Goal: Task Accomplishment & Management: Use online tool/utility

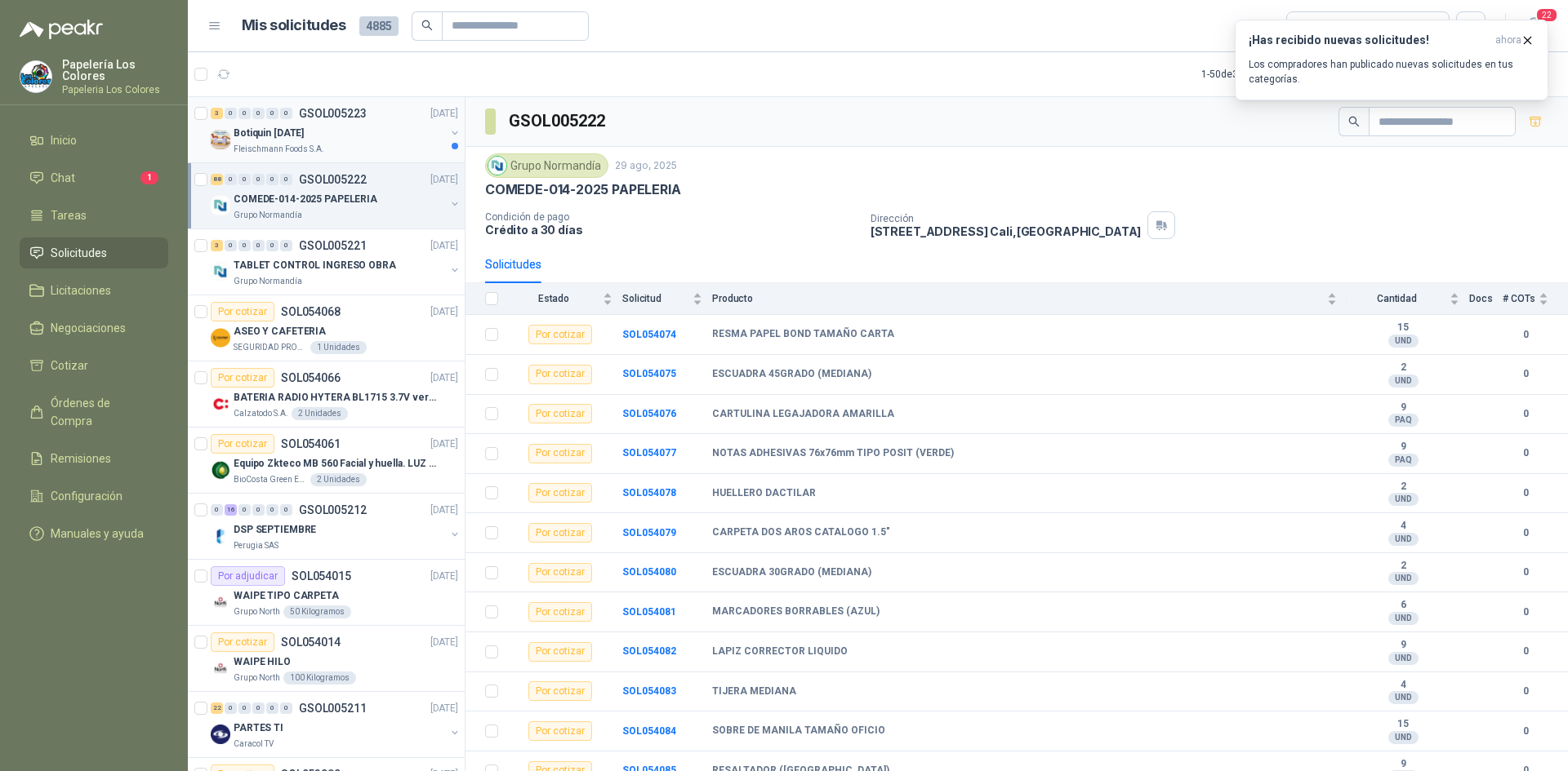
click at [375, 123] on div "Botiquin [DATE]" at bounding box center [339, 132] width 211 height 20
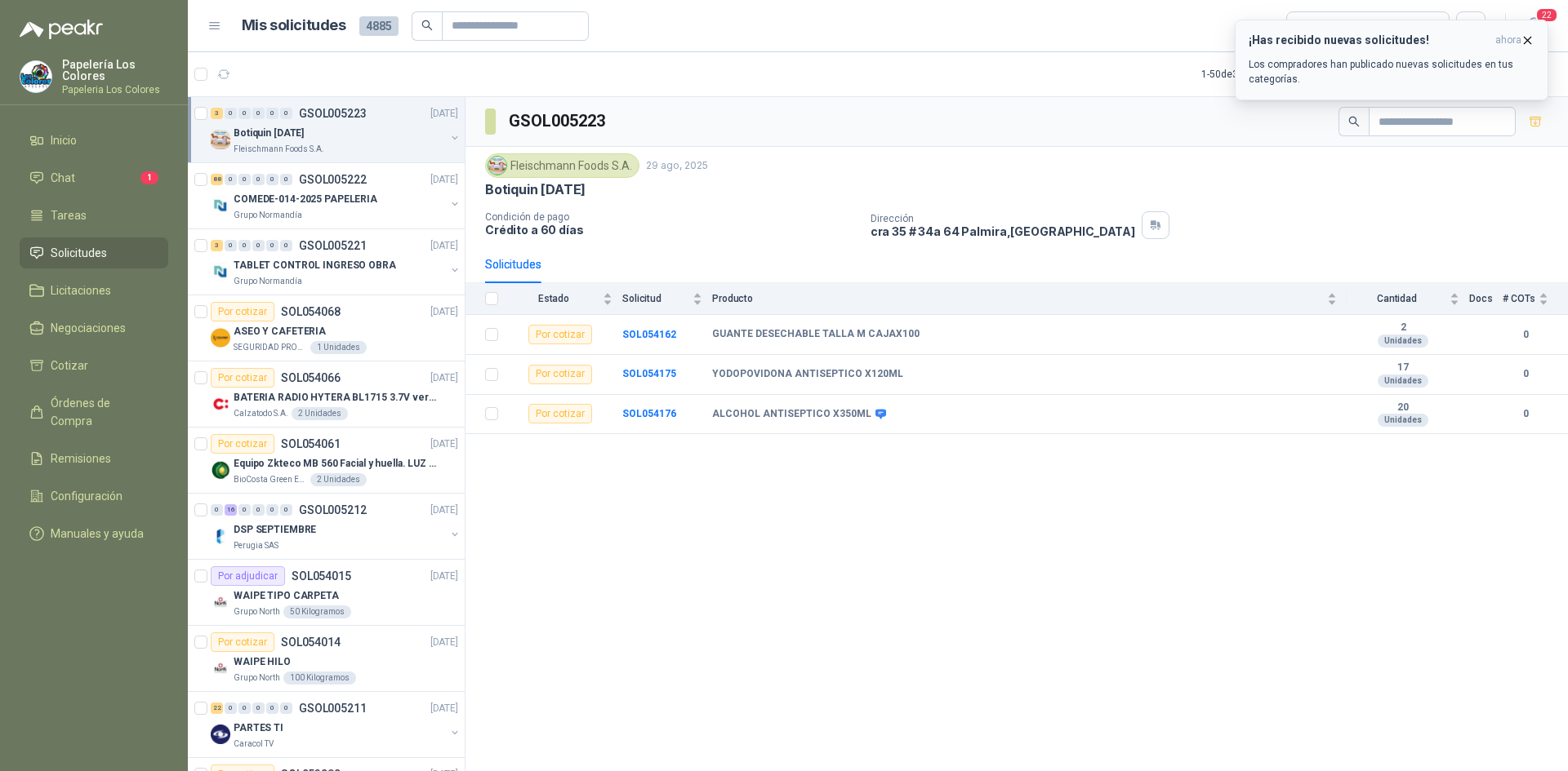
click at [1357, 68] on p "Los compradores han publicado nuevas solicitudes en tus categorías." at bounding box center [1391, 72] width 286 height 30
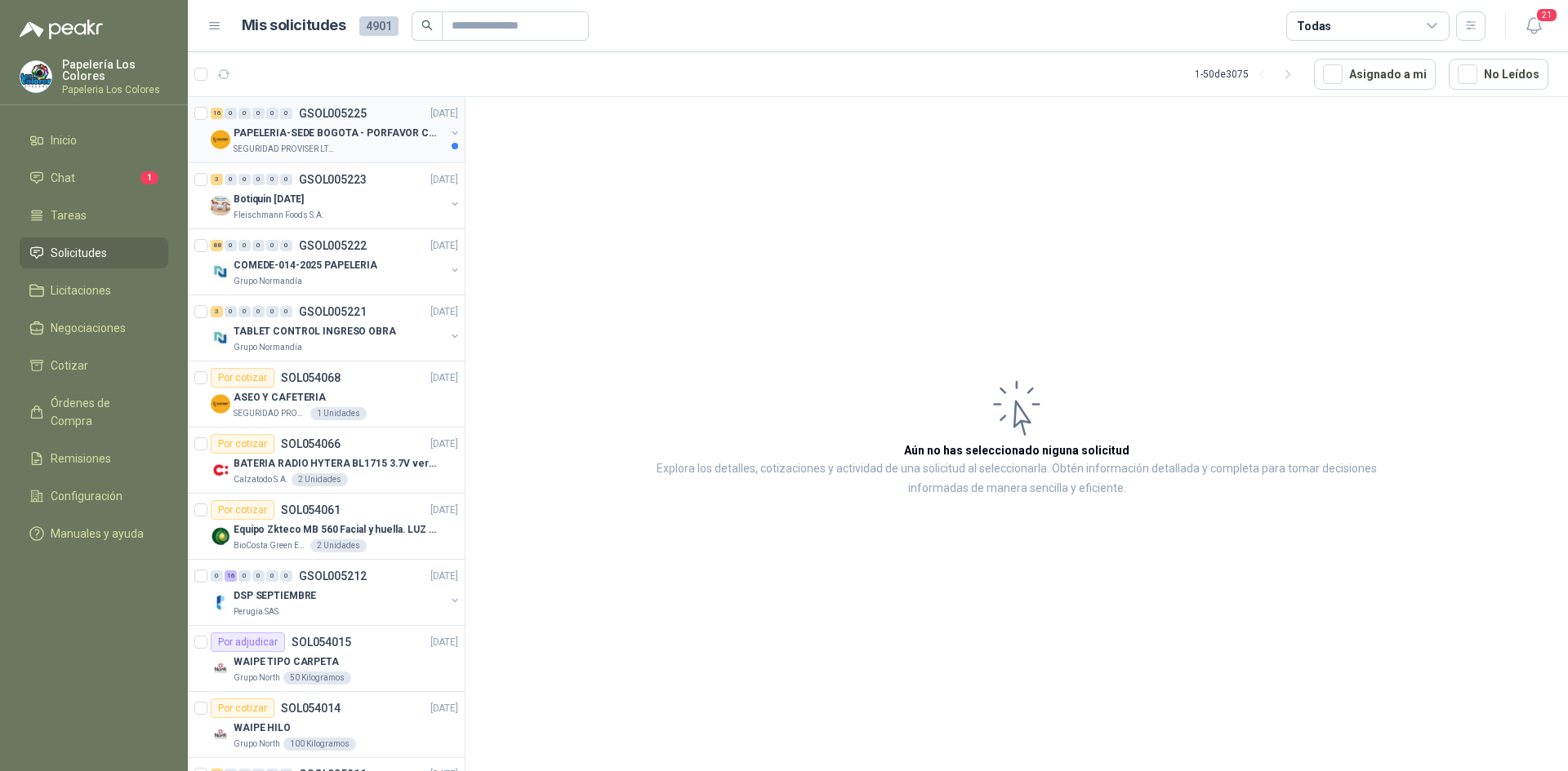
click at [361, 138] on p "PAPELERIA-SEDE BOGOTA - PORFAVOR CTZ COMPLETO" at bounding box center [335, 133] width 203 height 16
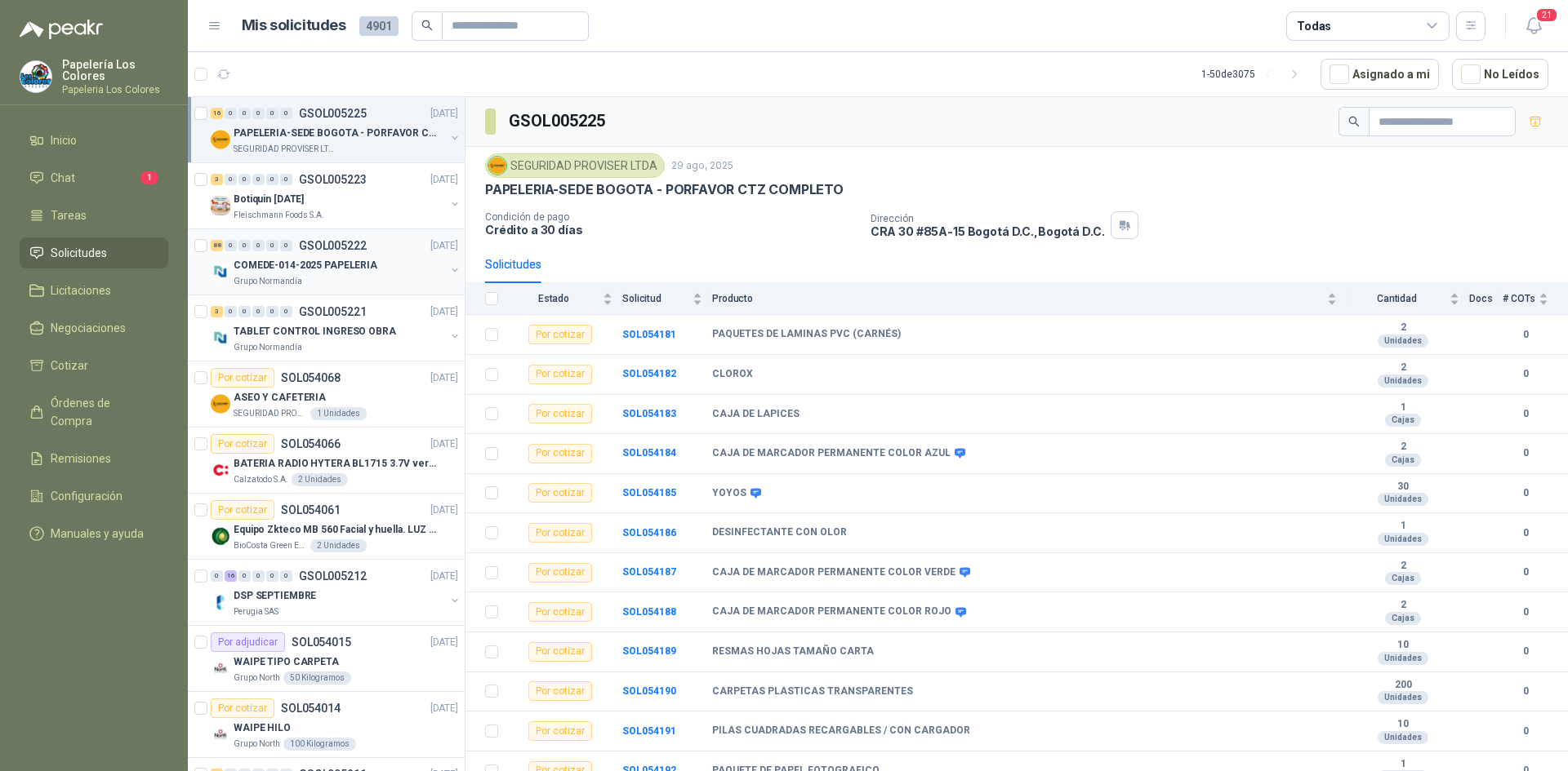
click at [390, 254] on div "88 0 0 0 0 0 GSOL005222 29/08/25" at bounding box center [335, 245] width 251 height 20
